Goal: Check status: Check status

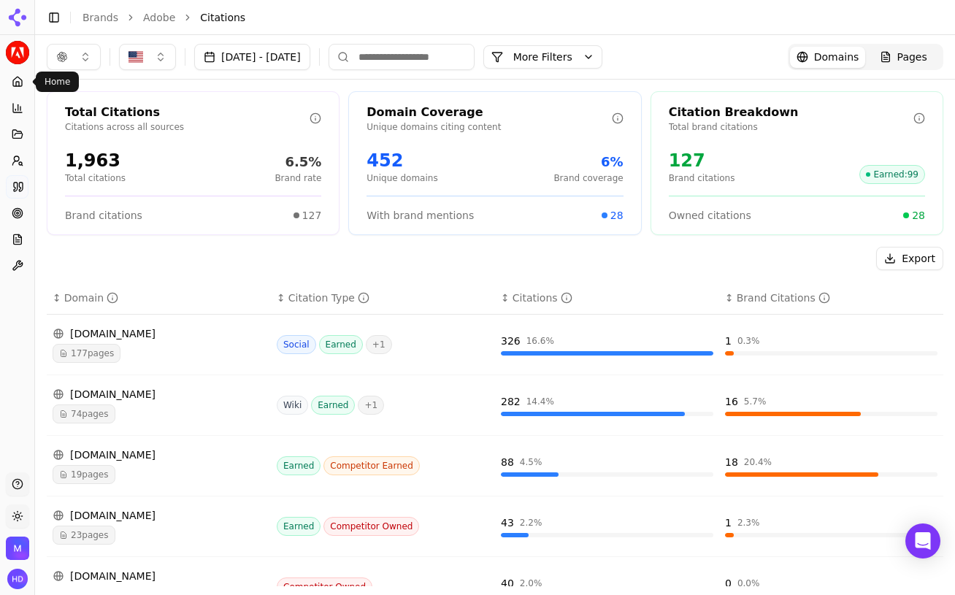
click at [18, 84] on icon at bounding box center [18, 82] width 12 height 12
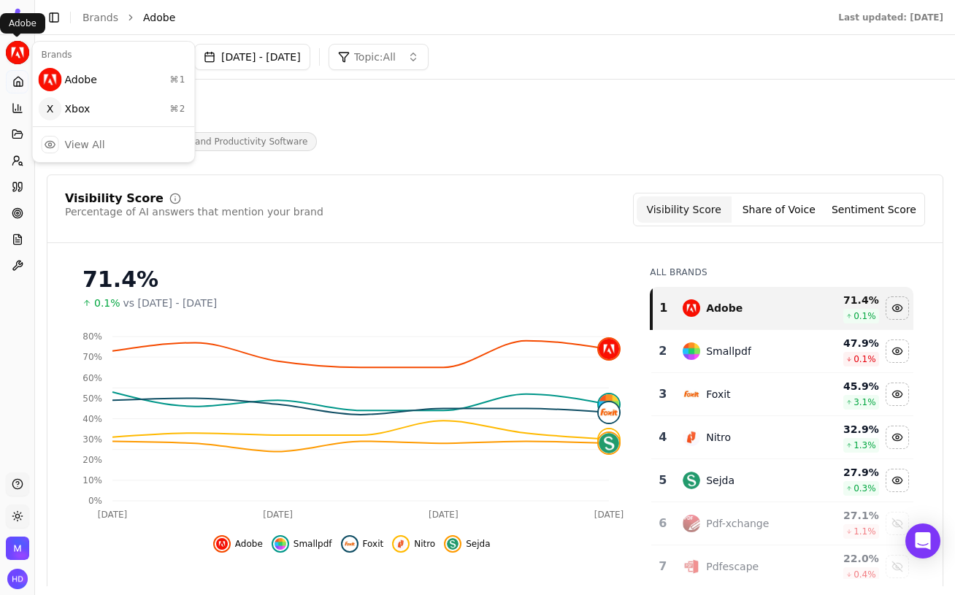
click at [15, 53] on html "Adobe Platform Home Competition Topics Prompts Citations Optimize Reports Toolb…" at bounding box center [477, 297] width 955 height 595
click at [73, 110] on div "Xbox ⌘ 2" at bounding box center [114, 108] width 156 height 29
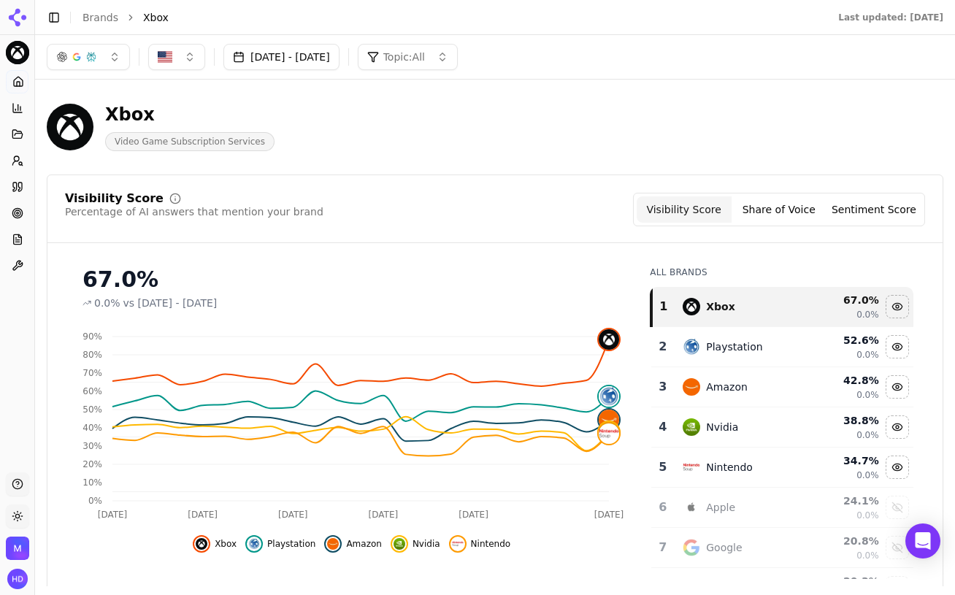
click at [872, 199] on button "Sentiment Score" at bounding box center [873, 209] width 95 height 26
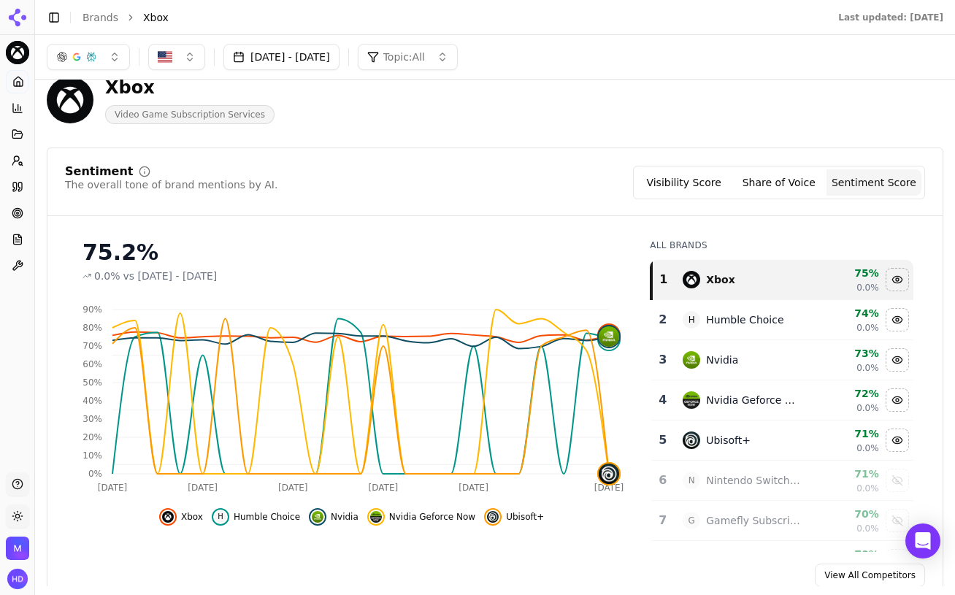
scroll to position [28, 0]
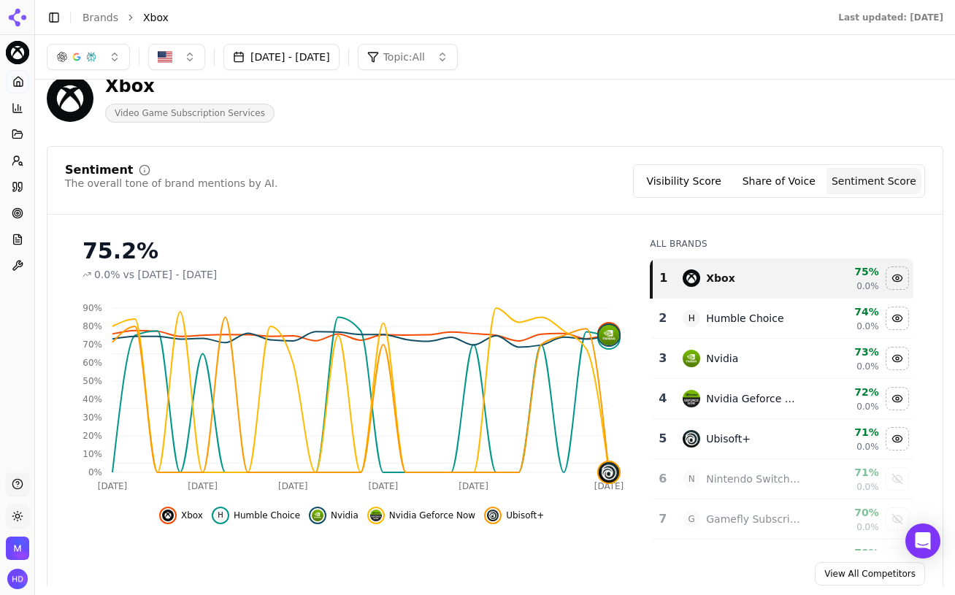
click at [288, 48] on button "[DATE] - [DATE]" at bounding box center [281, 57] width 116 height 26
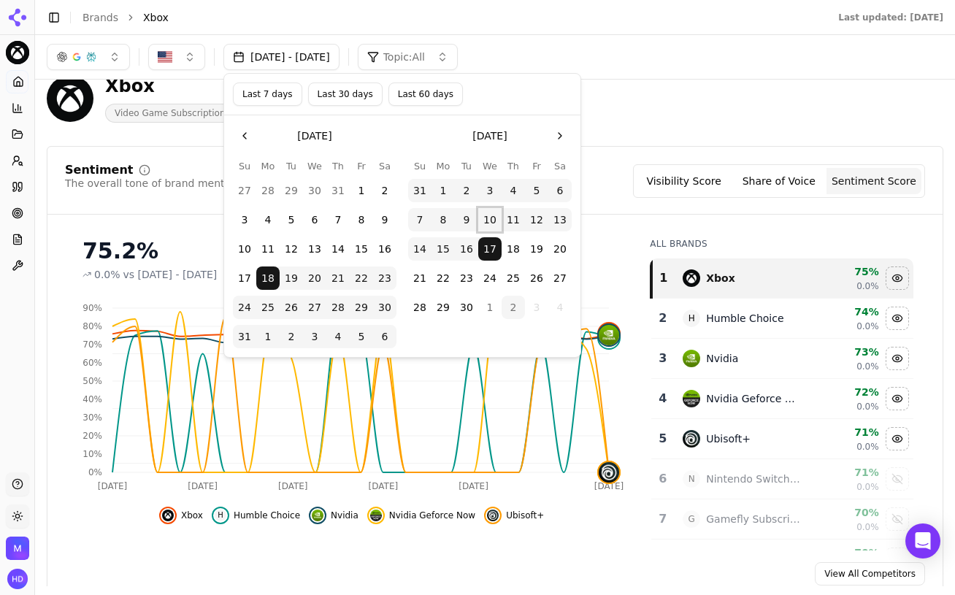
click at [490, 221] on button "10" at bounding box center [489, 219] width 23 height 23
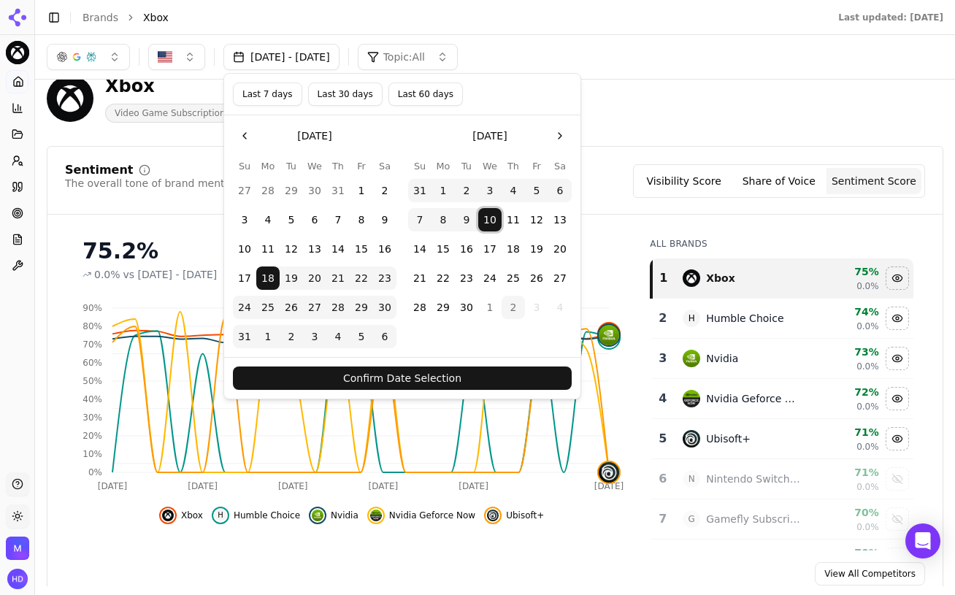
click at [491, 244] on button "17" at bounding box center [489, 248] width 23 height 23
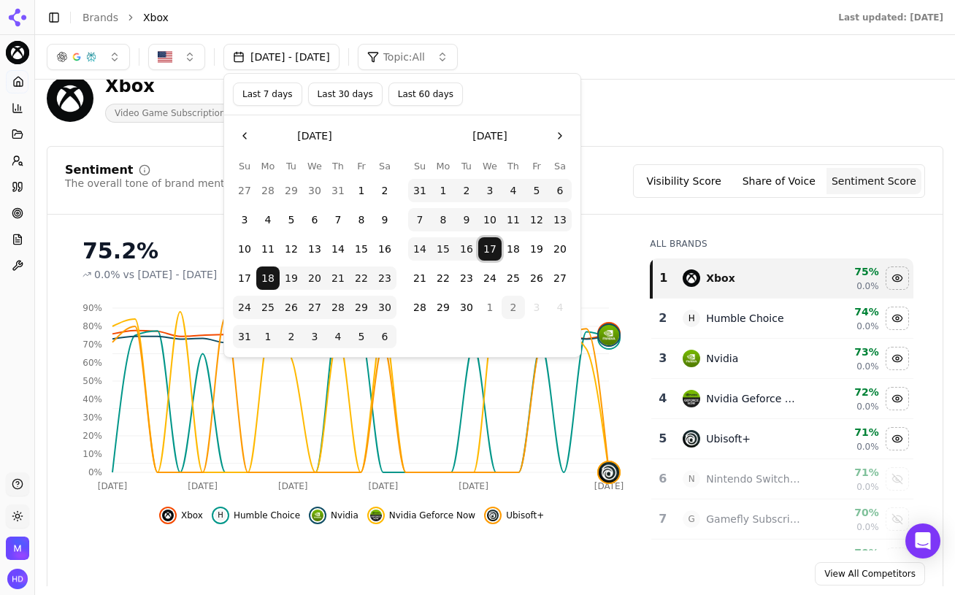
click at [491, 218] on button "10" at bounding box center [489, 219] width 23 height 23
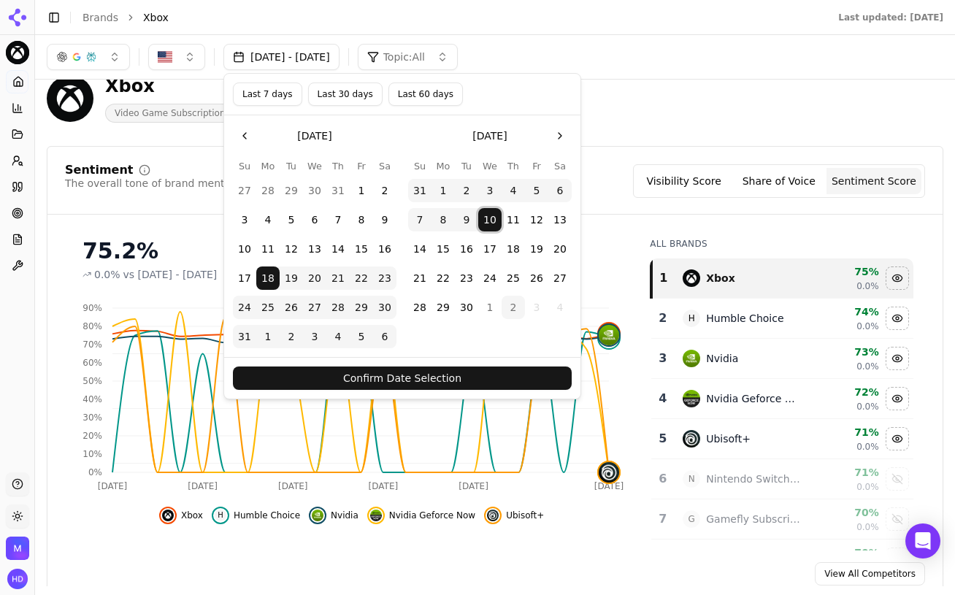
click at [491, 218] on button "10" at bounding box center [489, 219] width 23 height 23
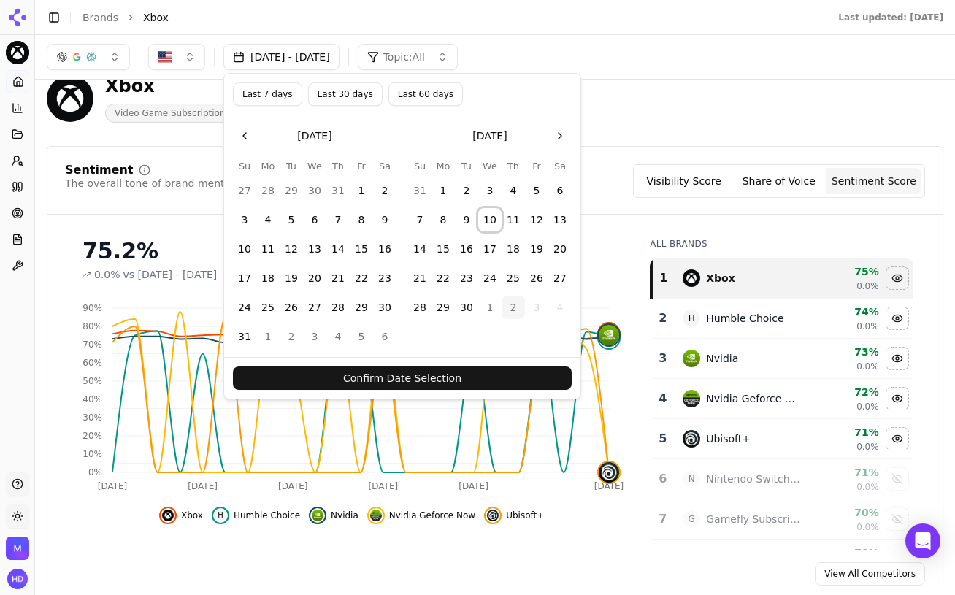
click at [491, 218] on button "10" at bounding box center [489, 219] width 23 height 23
click at [491, 241] on button "17" at bounding box center [489, 248] width 23 height 23
click at [463, 377] on button "Confirm Date Selection" at bounding box center [402, 377] width 339 height 23
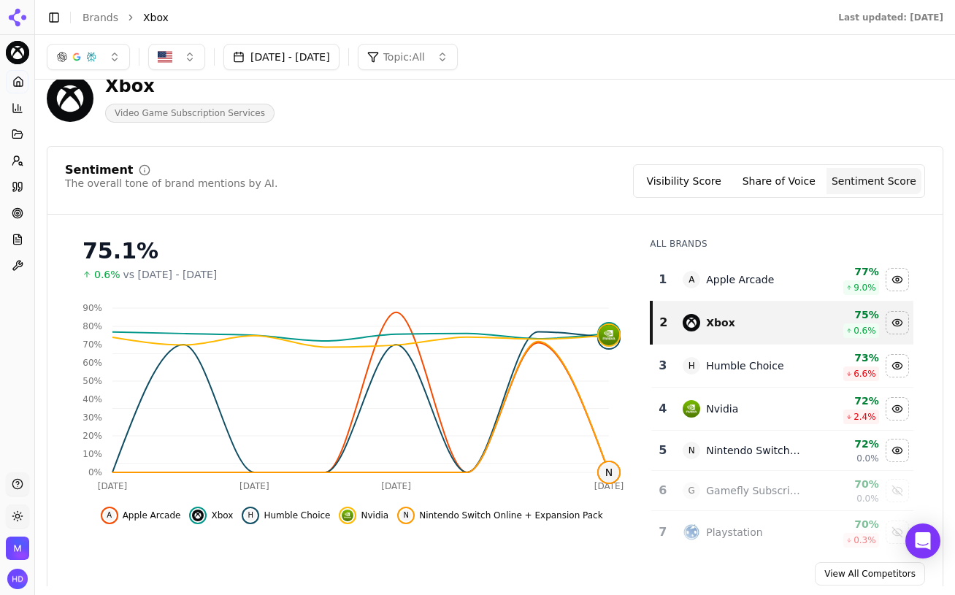
click at [693, 183] on button "Visibility Score" at bounding box center [684, 181] width 95 height 26
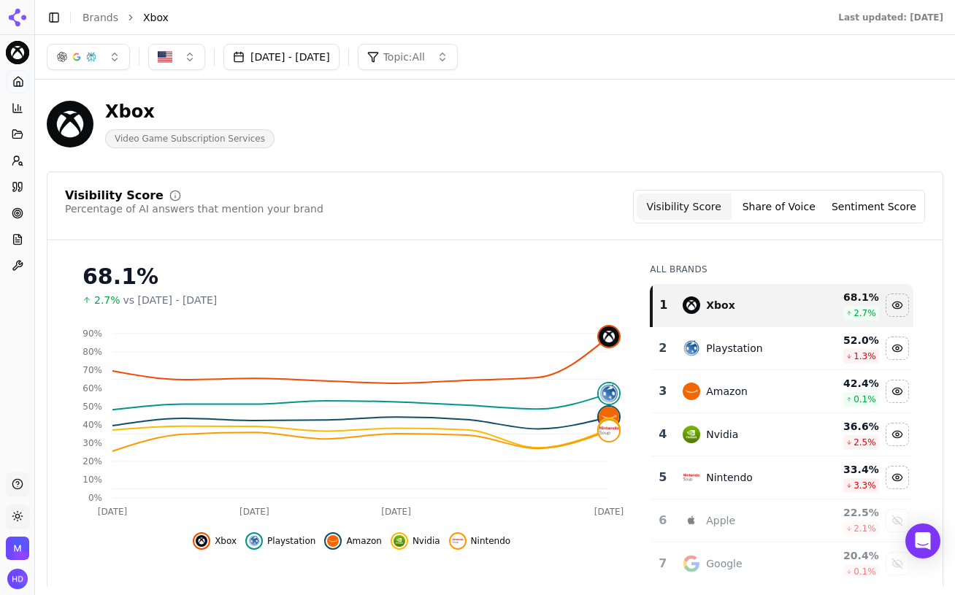
scroll to position [1, 0]
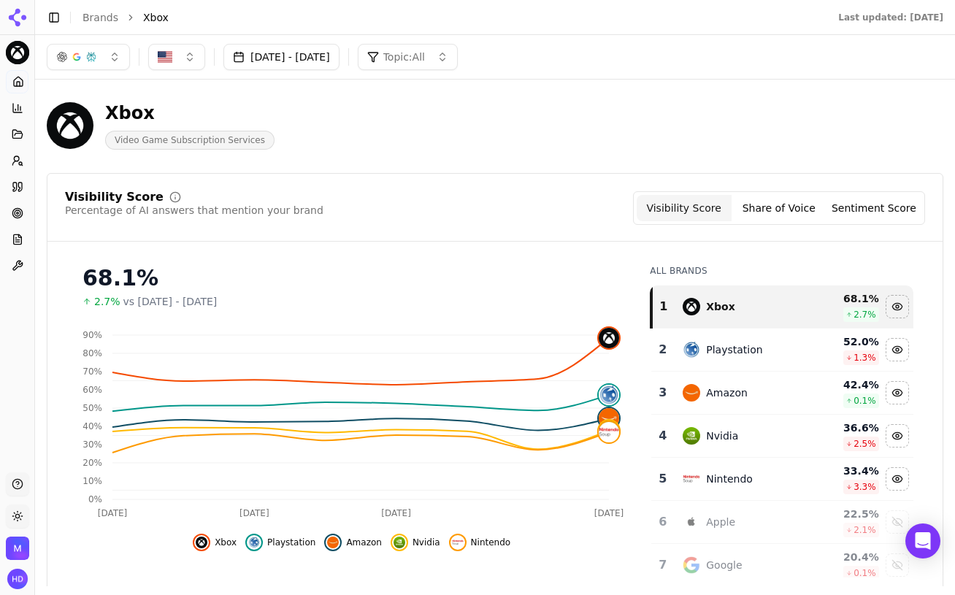
click at [872, 211] on button "Sentiment Score" at bounding box center [873, 208] width 95 height 26
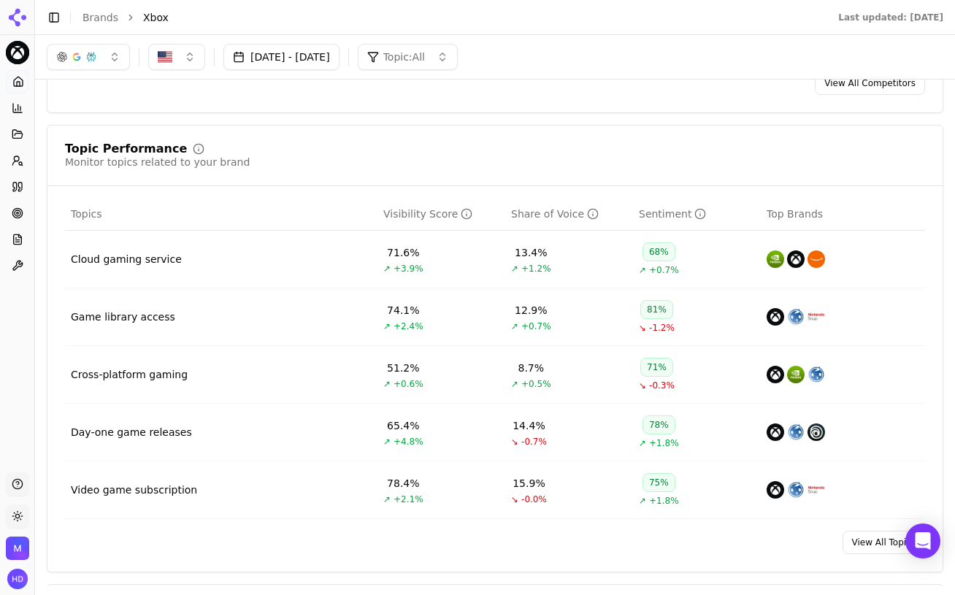
scroll to position [341, 0]
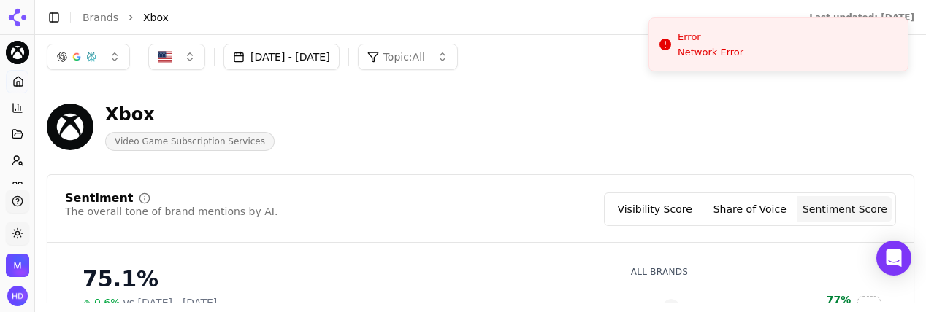
scroll to position [341, 0]
